Goal: Transaction & Acquisition: Subscribe to service/newsletter

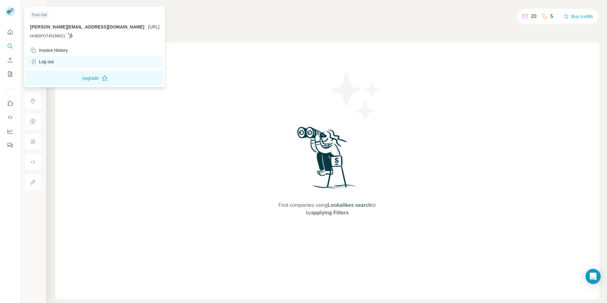
click at [56, 60] on div "Log out" at bounding box center [94, 61] width 137 height 11
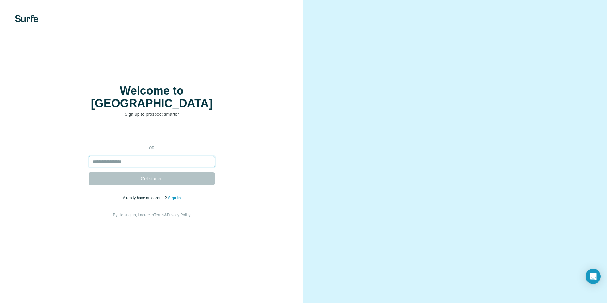
click at [139, 157] on input "email" at bounding box center [152, 161] width 126 height 11
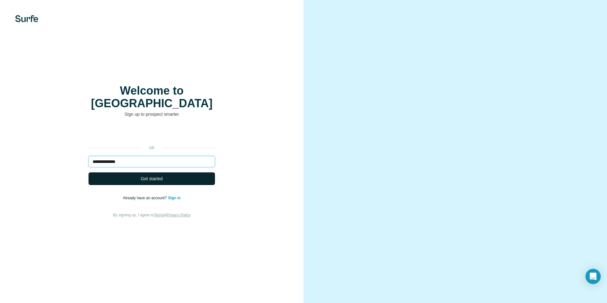
type input "**********"
click at [122, 175] on button "Get started" at bounding box center [152, 178] width 126 height 13
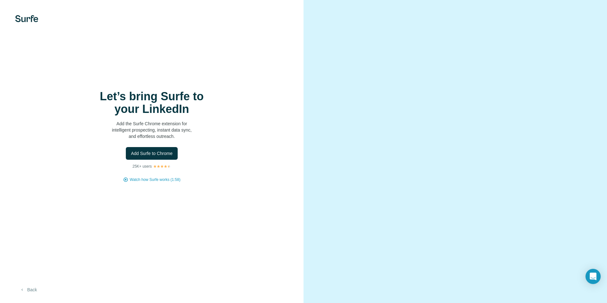
click at [21, 290] on icon "button" at bounding box center [22, 289] width 5 height 5
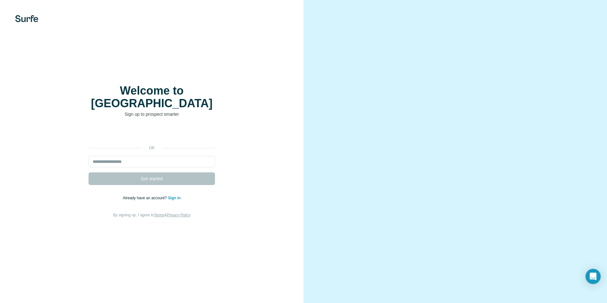
click at [174, 196] on link "Sign in" at bounding box center [174, 198] width 13 height 4
click at [171, 196] on link "Sign in" at bounding box center [174, 198] width 13 height 4
